Goal: Information Seeking & Learning: Learn about a topic

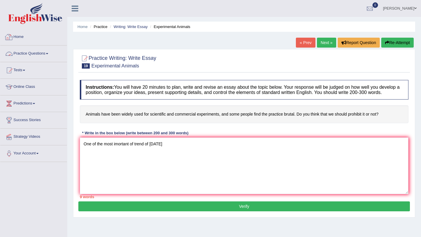
click at [27, 53] on link "Practice Questions" at bounding box center [33, 53] width 67 height 15
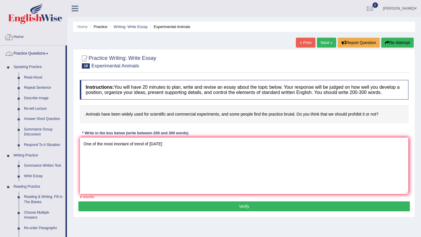
click at [19, 36] on link "Home" at bounding box center [33, 36] width 67 height 15
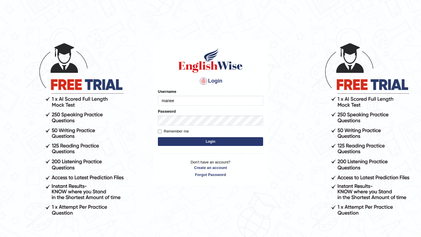
type input "Manee"
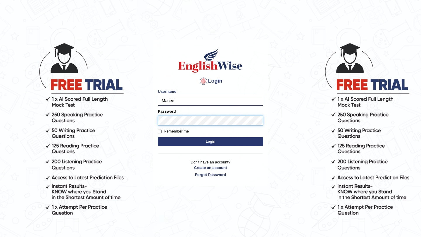
click at [158, 137] on button "Login" at bounding box center [210, 141] width 105 height 9
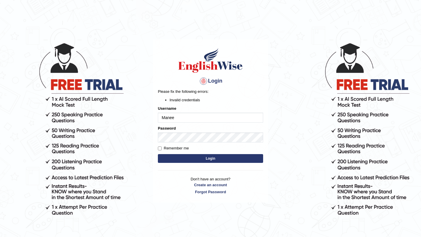
click at [206, 158] on button "Login" at bounding box center [210, 158] width 105 height 9
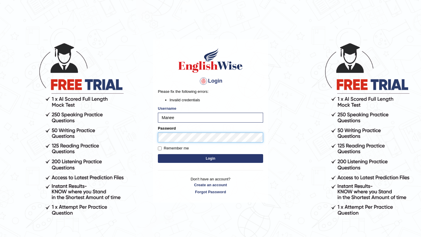
click at [158, 154] on button "Login" at bounding box center [210, 158] width 105 height 9
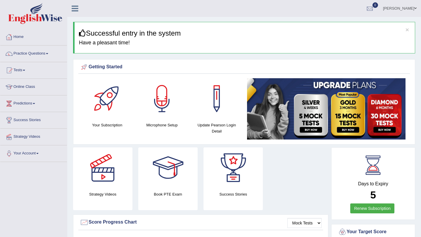
click at [21, 36] on link "Home" at bounding box center [33, 36] width 67 height 15
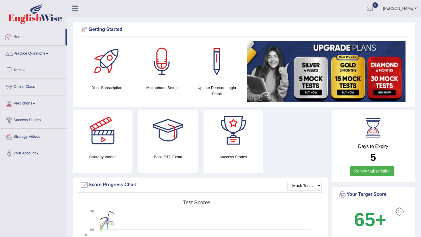
click at [21, 37] on link "Home" at bounding box center [32, 36] width 65 height 15
click at [25, 53] on link "Practice Questions" at bounding box center [33, 53] width 67 height 15
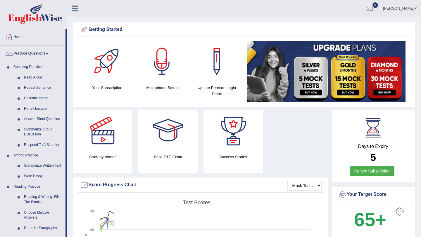
click at [369, 173] on link "Renew Subscription" at bounding box center [372, 171] width 44 height 10
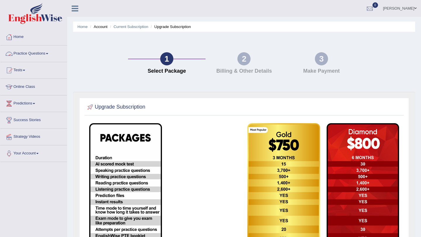
click at [27, 54] on link "Practice Questions" at bounding box center [33, 53] width 67 height 15
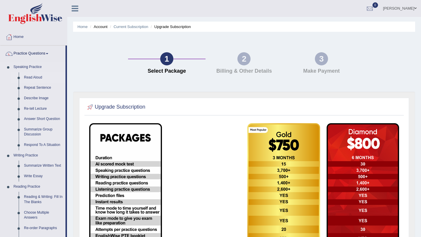
click at [35, 76] on link "Read Aloud" at bounding box center [43, 77] width 44 height 11
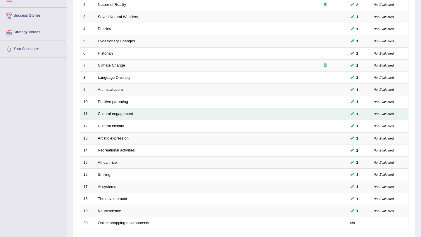
scroll to position [150, 0]
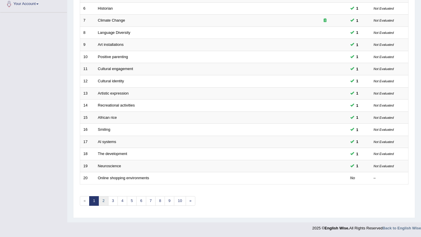
click at [102, 202] on link "2" at bounding box center [103, 201] width 10 height 10
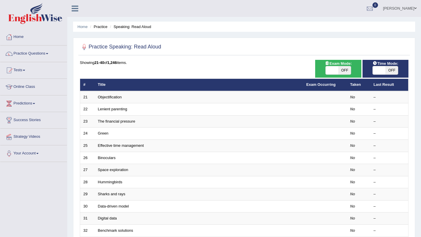
scroll to position [150, 0]
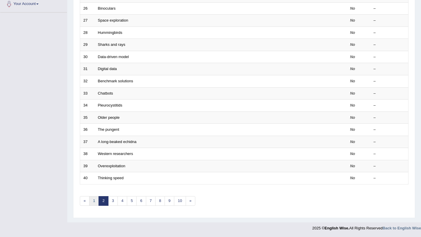
click at [94, 200] on link "1" at bounding box center [94, 201] width 10 height 10
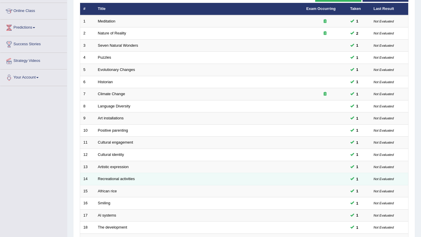
scroll to position [150, 0]
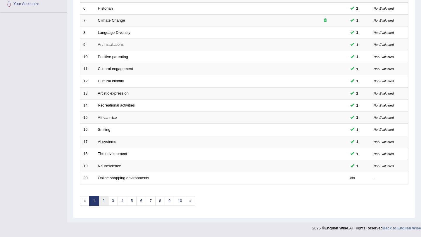
click at [102, 202] on link "2" at bounding box center [103, 201] width 10 height 10
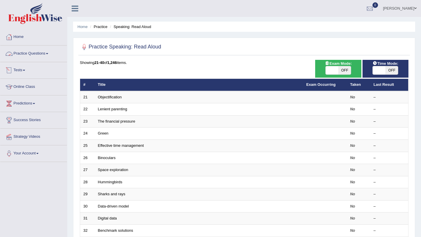
click at [27, 53] on link "Practice Questions" at bounding box center [33, 53] width 67 height 15
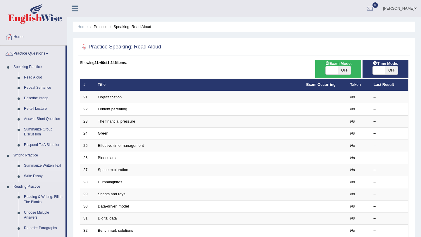
click at [38, 166] on link "Summarize Written Text" at bounding box center [43, 166] width 44 height 11
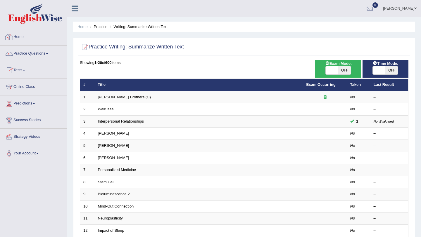
click at [25, 53] on link "Practice Questions" at bounding box center [33, 53] width 67 height 15
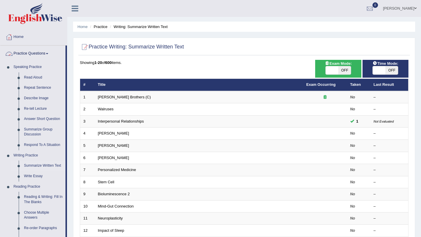
click at [30, 52] on link "Practice Questions" at bounding box center [32, 53] width 65 height 15
